Goal: Task Accomplishment & Management: Manage account settings

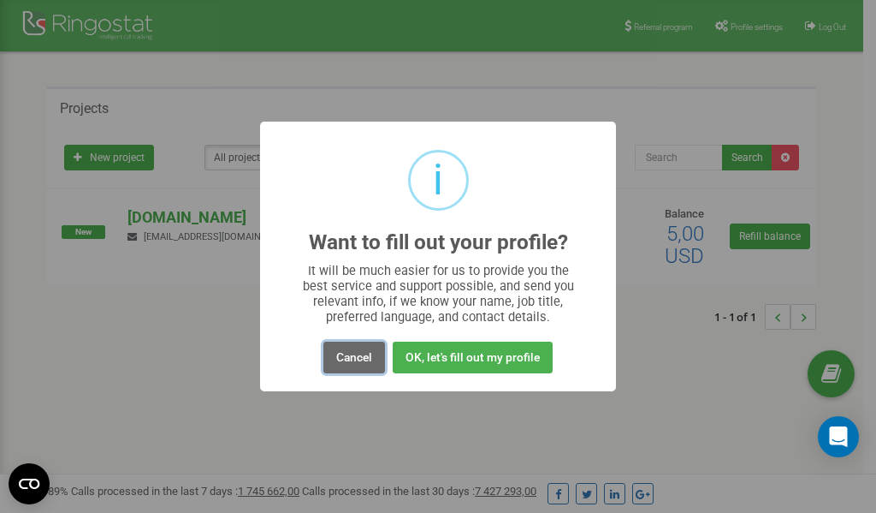
click at [350, 356] on button "Cancel" at bounding box center [354, 357] width 62 height 32
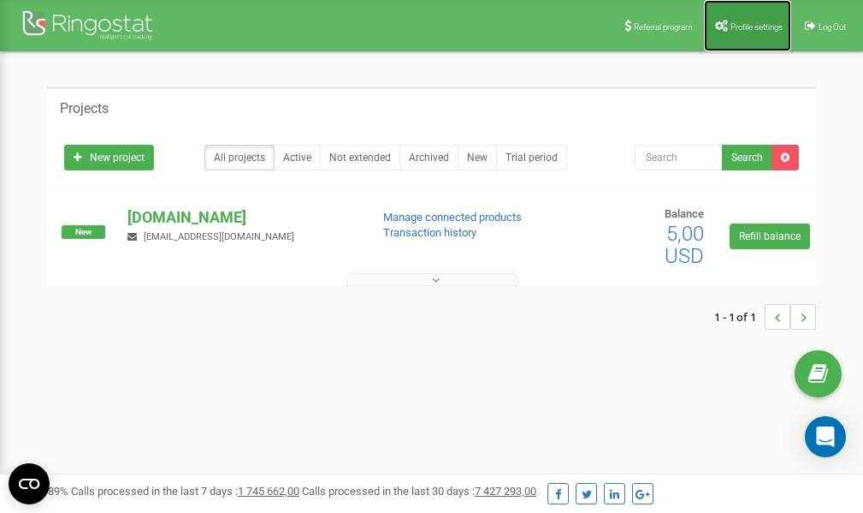
click at [733, 26] on span "Profile settings" at bounding box center [757, 26] width 52 height 9
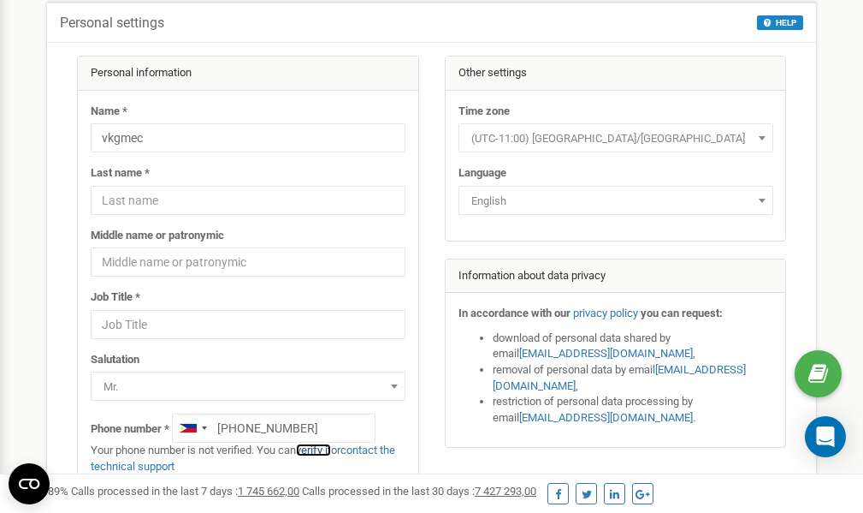
click at [329, 451] on link "verify it" at bounding box center [313, 449] width 35 height 13
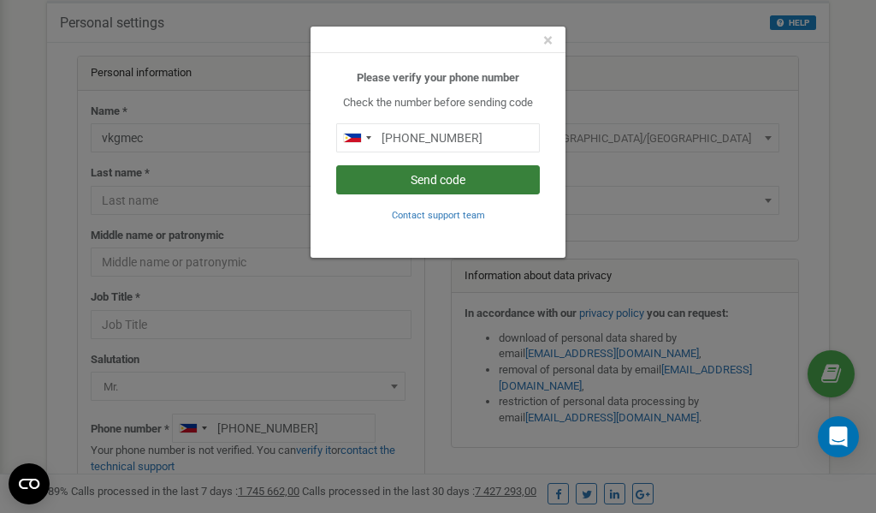
click at [423, 181] on button "Send code" at bounding box center [438, 179] width 204 height 29
